Goal: Task Accomplishment & Management: Manage account settings

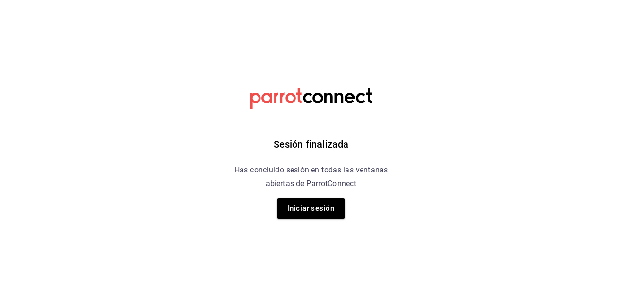
click at [306, 184] on h6 "Has concluido sesión en todas las ventanas abiertas de ParrotConnect" at bounding box center [311, 176] width 178 height 27
click at [303, 212] on button "Iniciar sesión" at bounding box center [311, 208] width 68 height 20
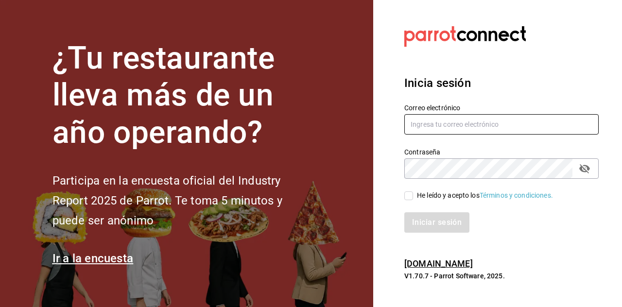
type input "dafnedealba.c@gmail.com"
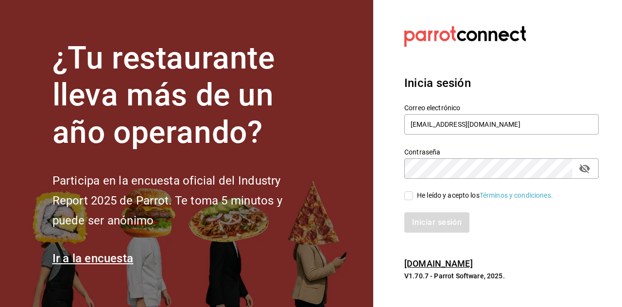
click at [408, 192] on input "He leído y acepto los Términos y condiciones." at bounding box center [409, 196] width 9 height 9
checkbox input "true"
click at [437, 218] on button "Iniciar sesión" at bounding box center [438, 223] width 66 height 20
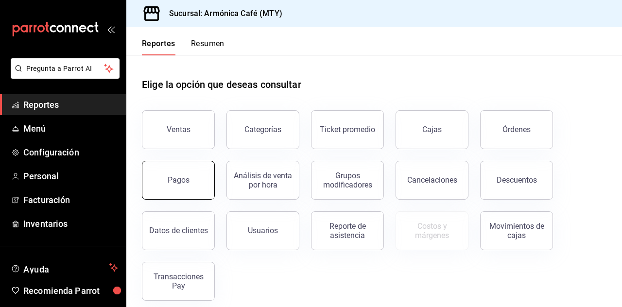
click at [162, 182] on button "Pagos" at bounding box center [178, 180] width 73 height 39
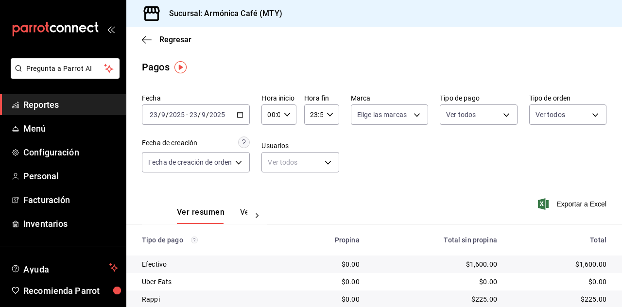
click at [236, 119] on div "2025-09-23 23 / 9 / 2025 - 2025-09-23 23 / 9 / 2025" at bounding box center [196, 115] width 108 height 20
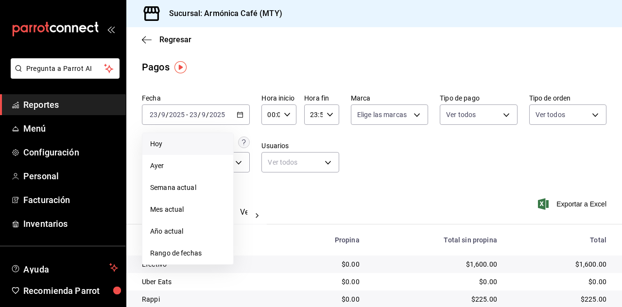
click at [201, 149] on li "Hoy" at bounding box center [187, 144] width 91 height 22
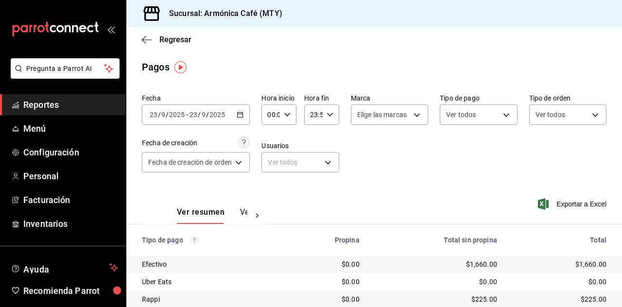
click at [242, 118] on \(Stroke\) "button" at bounding box center [240, 114] width 6 height 5
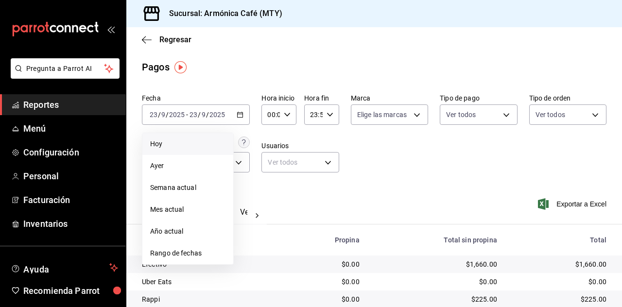
click at [187, 142] on span "Hoy" at bounding box center [187, 144] width 75 height 10
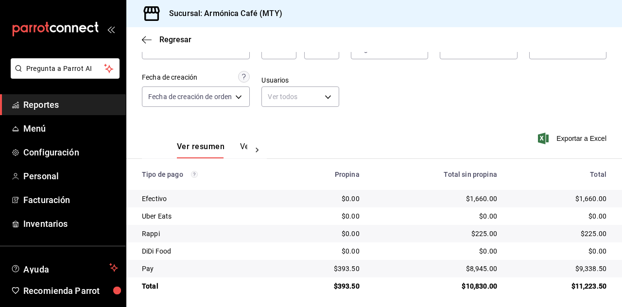
scroll to position [69, 0]
